Goal: Navigation & Orientation: Find specific page/section

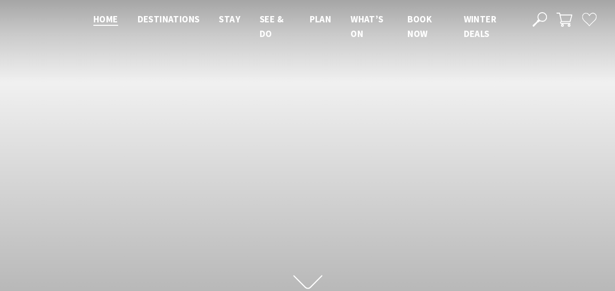
scroll to position [166, 622]
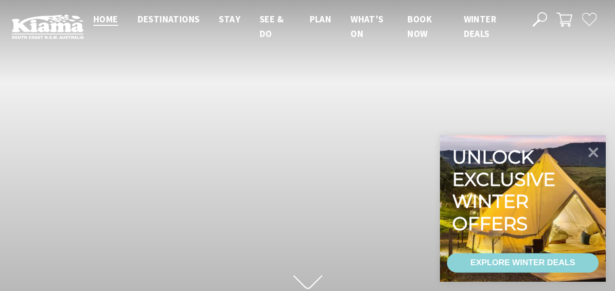
click at [594, 152] on icon at bounding box center [593, 152] width 10 height 10
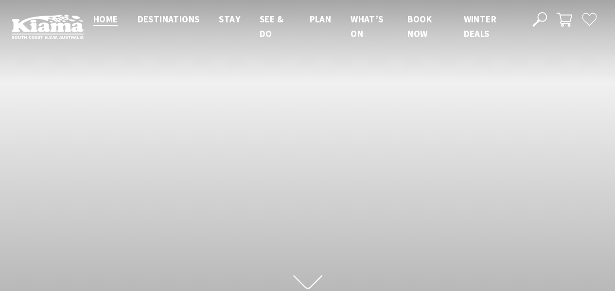
scroll to position [3, 0]
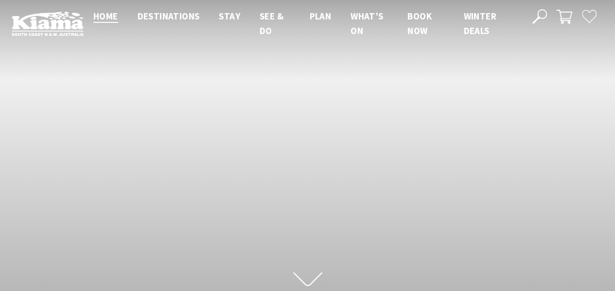
click at [311, 278] on icon at bounding box center [307, 278] width 29 height 17
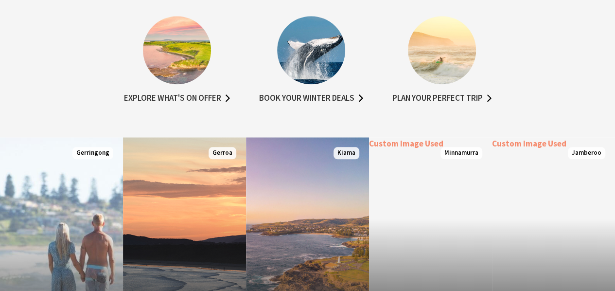
scroll to position [521, 0]
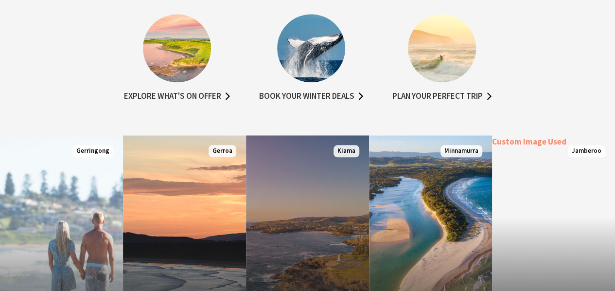
click at [332, 212] on link "Custom Image Used [GEOGRAPHIC_DATA] Where the sea makes a noise Read More [GEOG…" at bounding box center [307, 251] width 123 height 233
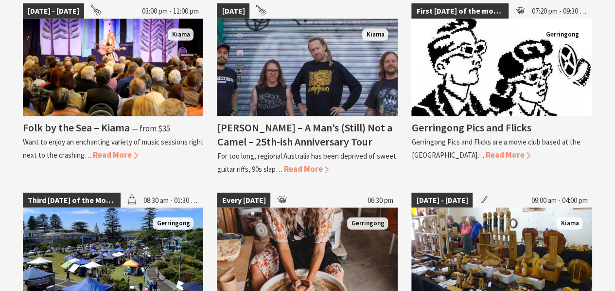
scroll to position [1054, 0]
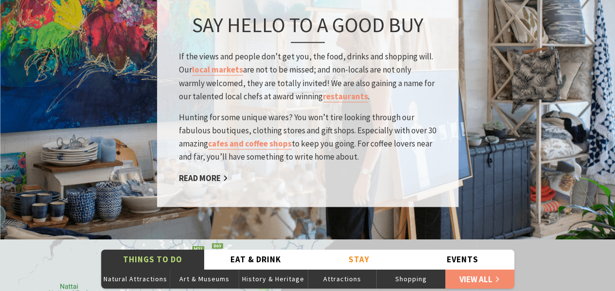
scroll to position [1528, 0]
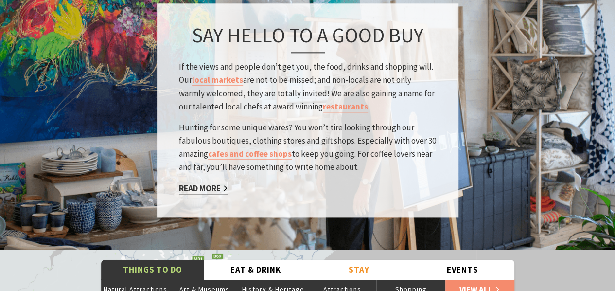
click at [202, 183] on link "Read More" at bounding box center [203, 188] width 49 height 11
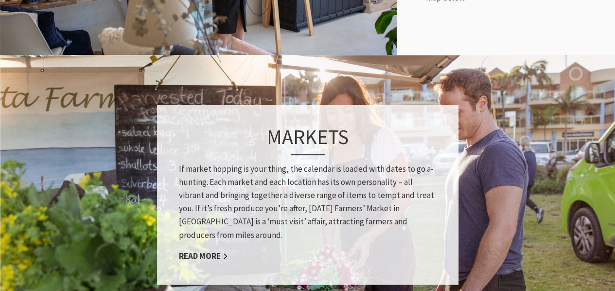
scroll to position [654, 0]
